Goal: Find specific page/section: Find specific page/section

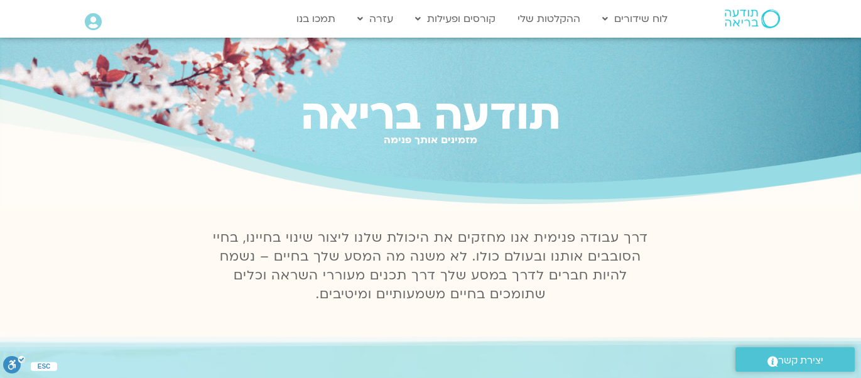
click at [92, 20] on icon at bounding box center [93, 22] width 17 height 18
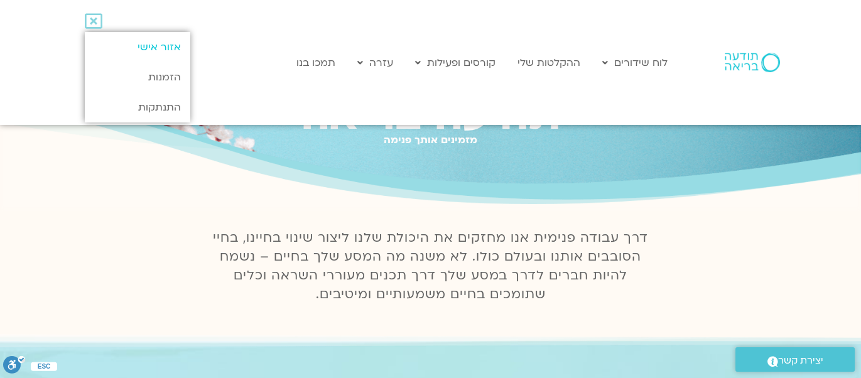
click at [166, 50] on link "אזור אישי" at bounding box center [137, 47] width 105 height 30
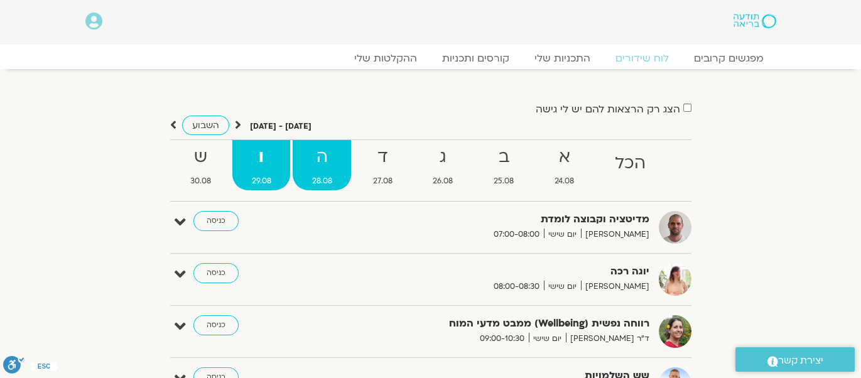
click at [322, 161] on strong "ה" at bounding box center [322, 157] width 58 height 28
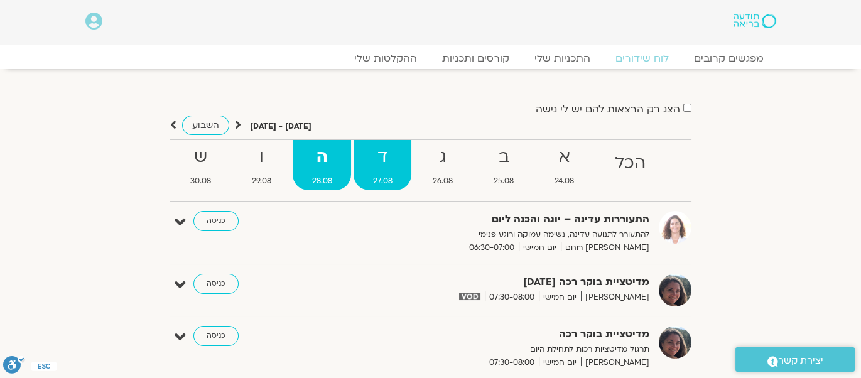
click at [383, 163] on strong "ד" at bounding box center [383, 157] width 58 height 28
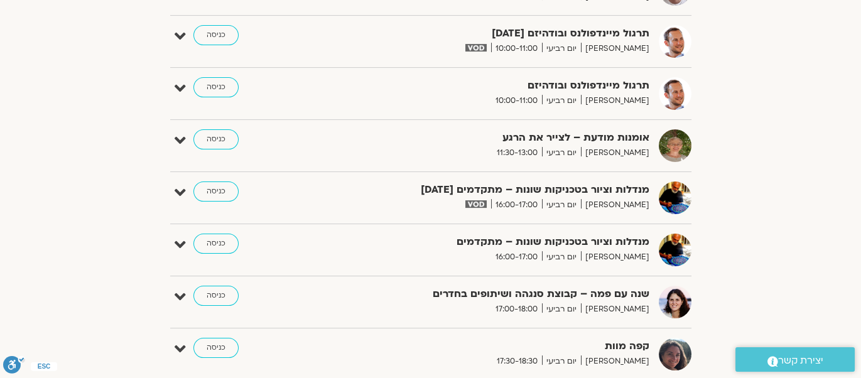
scroll to position [684, 0]
